Goal: Find specific page/section: Find specific page/section

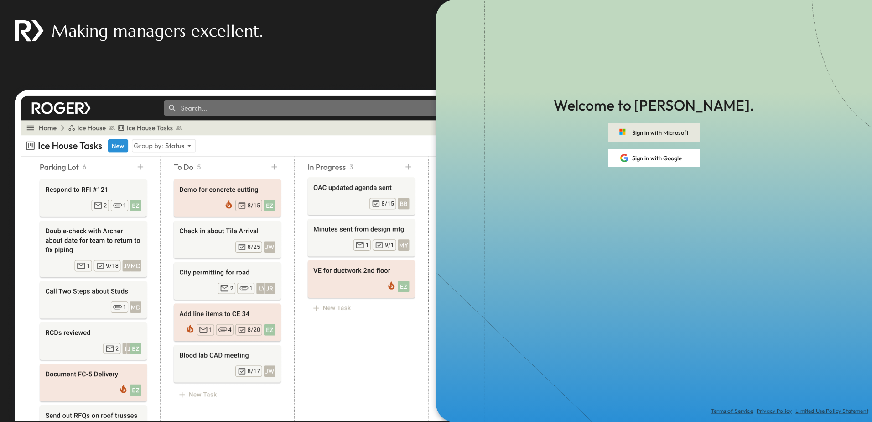
click at [663, 132] on button "Sign in with Microsoft" at bounding box center [654, 132] width 91 height 18
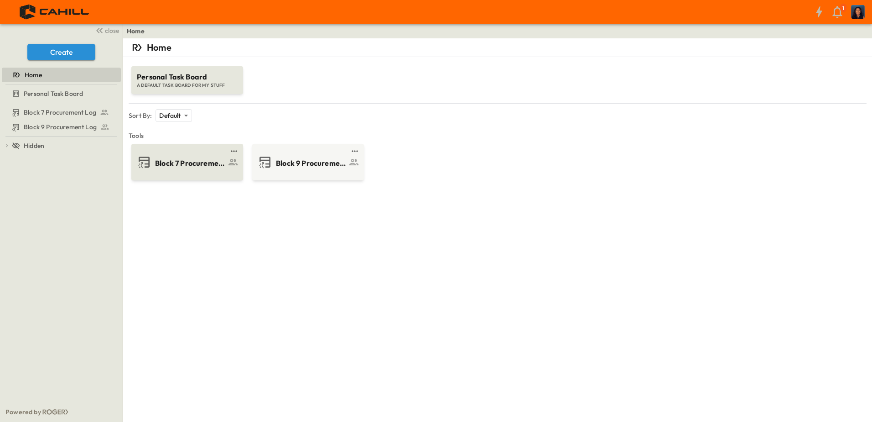
click at [181, 162] on span "Block 7 Procurement Log" at bounding box center [190, 163] width 71 height 10
